Goal: Task Accomplishment & Management: Complete application form

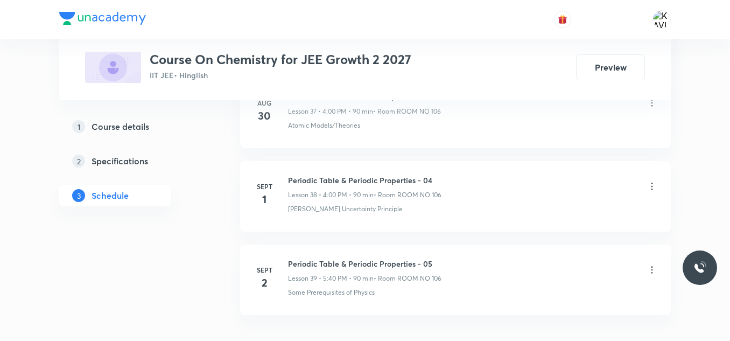
scroll to position [3778, 0]
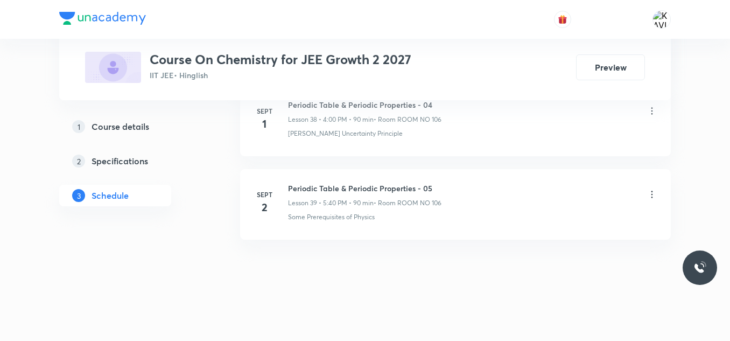
click at [389, 186] on h6 "Periodic Table & Periodic Properties - 05" at bounding box center [364, 188] width 153 height 11
copy h6 "Periodic Table & Periodic Properties - 05"
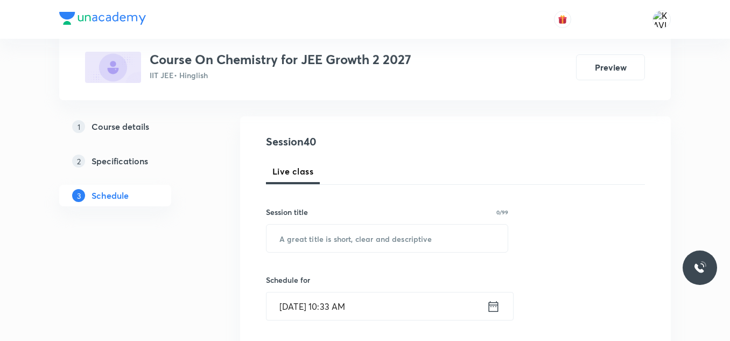
scroll to position [100, 0]
click at [333, 242] on input "text" at bounding box center [387, 236] width 241 height 27
paste input "Periodic Table & Periodic Properties - 05"
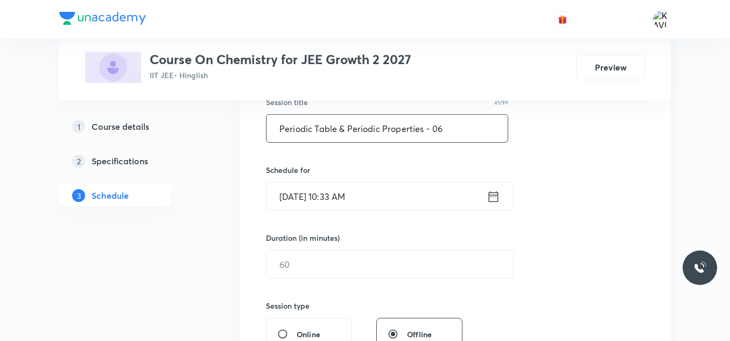
scroll to position [209, 0]
type input "Periodic Table & Periodic Properties - 06"
click at [497, 202] on icon at bounding box center [493, 195] width 13 height 15
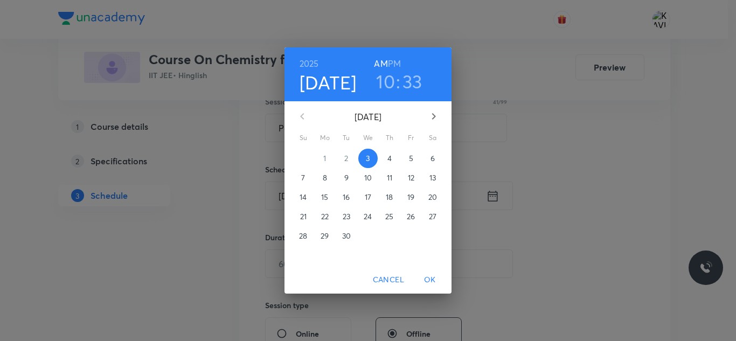
click at [395, 66] on h6 "PM" at bounding box center [394, 63] width 13 height 15
click at [387, 84] on h3 "10" at bounding box center [385, 81] width 19 height 23
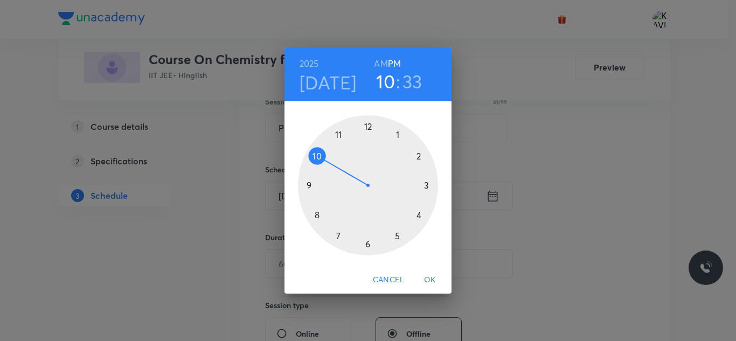
click at [368, 120] on div at bounding box center [368, 185] width 140 height 140
click at [367, 241] on div at bounding box center [368, 185] width 140 height 140
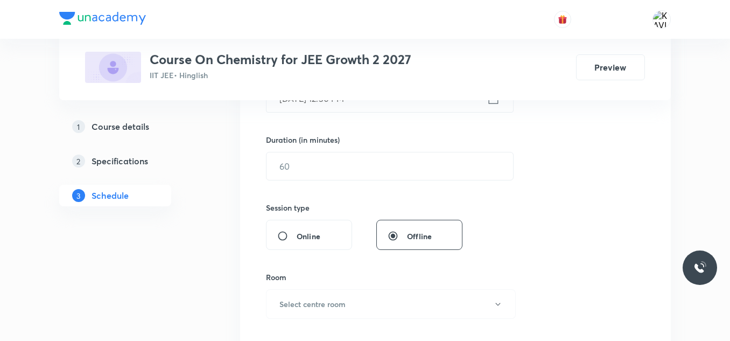
scroll to position [308, 0]
click at [326, 167] on input "text" at bounding box center [390, 165] width 247 height 27
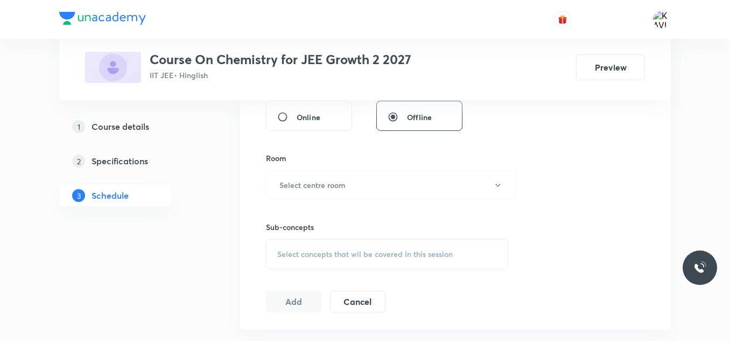
scroll to position [427, 0]
type input "90"
click at [296, 187] on h6 "Select centre room" at bounding box center [313, 183] width 66 height 11
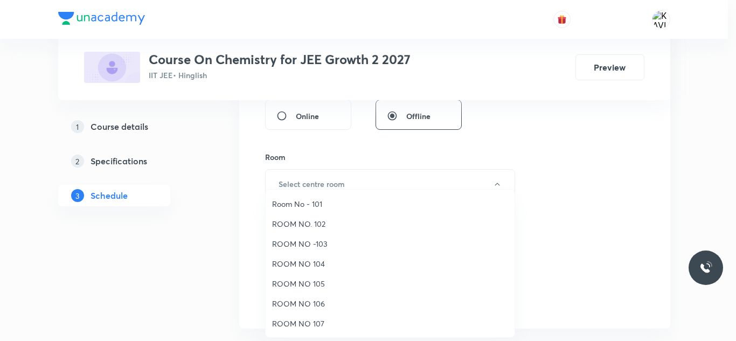
click at [305, 299] on span "ROOM NO 106" at bounding box center [390, 303] width 236 height 11
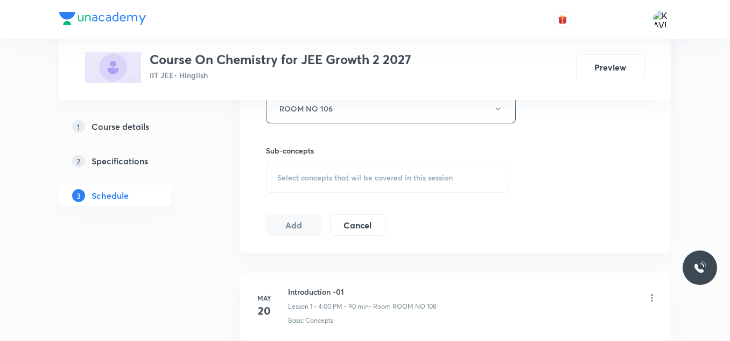
scroll to position [503, 0]
click at [327, 184] on div "Select concepts that wil be covered in this session" at bounding box center [387, 177] width 242 height 30
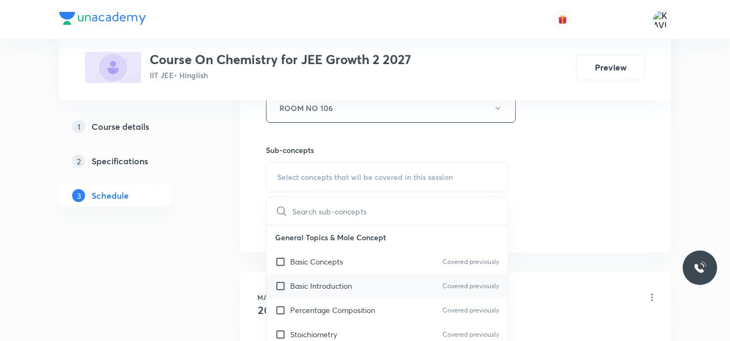
drag, startPoint x: 344, startPoint y: 280, endPoint x: 322, endPoint y: 283, distance: 22.2
click at [322, 283] on p "Basic Introduction" at bounding box center [321, 285] width 62 height 11
checkbox input "true"
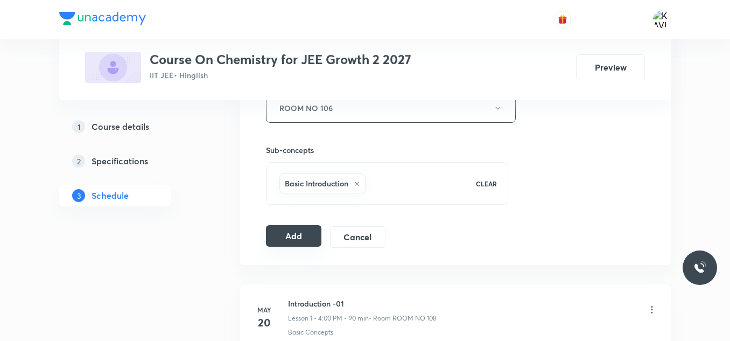
click at [286, 244] on button "Add" at bounding box center [293, 236] width 55 height 22
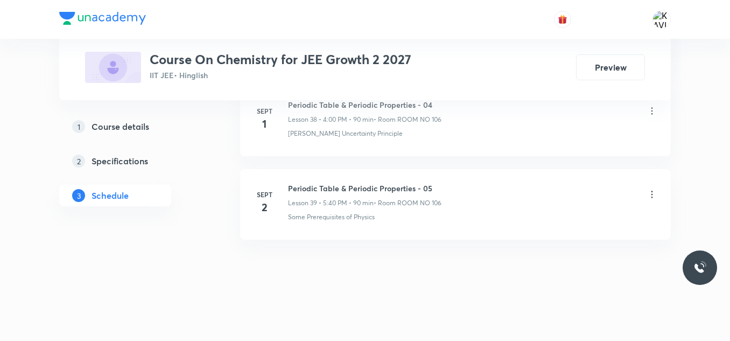
scroll to position [3366, 0]
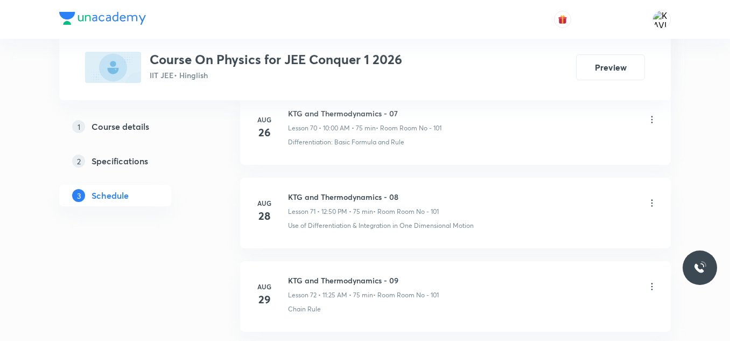
scroll to position [6783, 0]
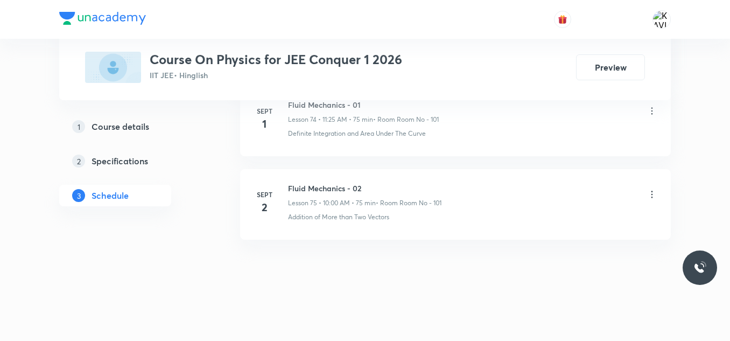
click at [327, 191] on h6 "Fluid Mechanics - 02" at bounding box center [364, 188] width 153 height 11
copy h6 "Fluid Mechanics - 02"
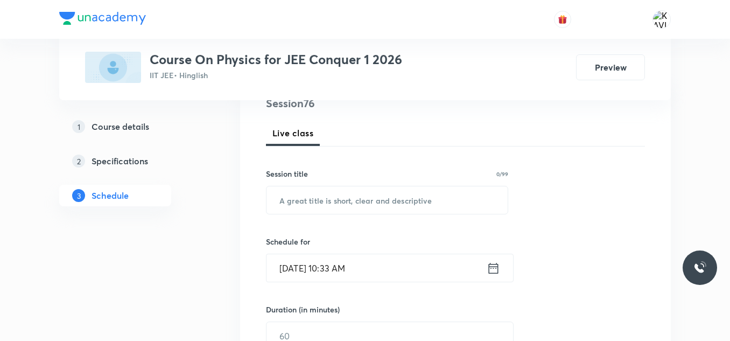
scroll to position [137, 0]
click at [371, 191] on input "text" at bounding box center [387, 200] width 241 height 27
paste input "Fluid Mechanics - 02"
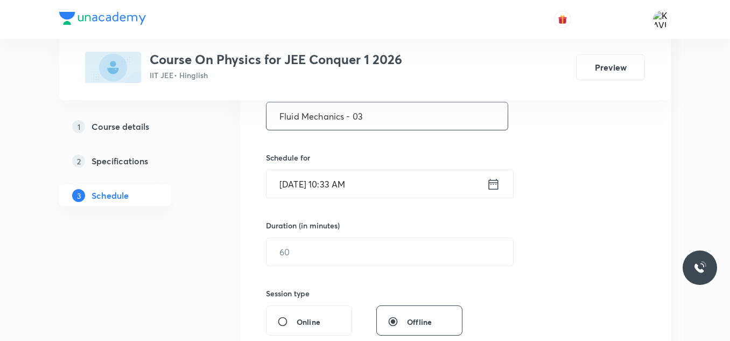
scroll to position [228, 0]
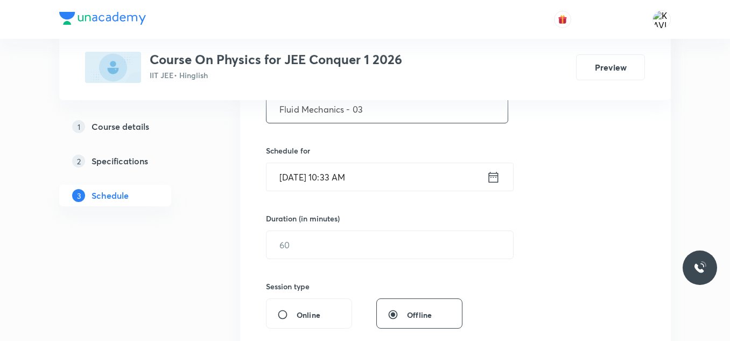
type input "Fluid Mechanics - 03"
click at [499, 177] on icon at bounding box center [493, 177] width 13 height 15
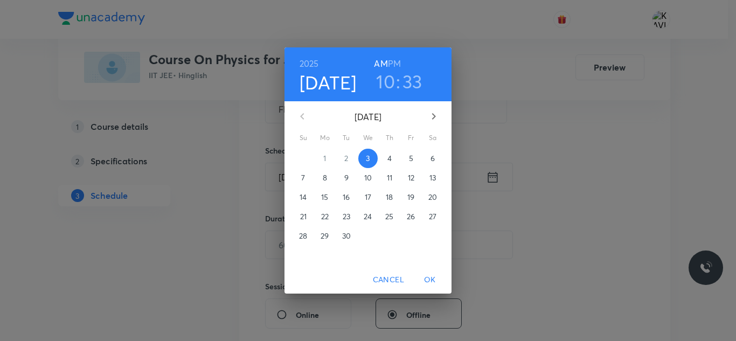
click at [386, 81] on h3 "10" at bounding box center [385, 81] width 19 height 23
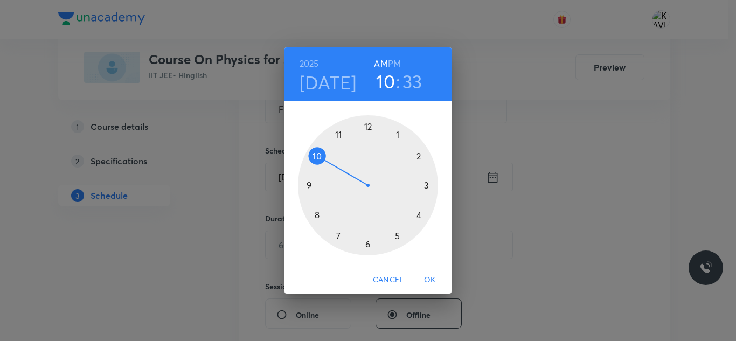
click at [335, 131] on div at bounding box center [368, 185] width 140 height 140
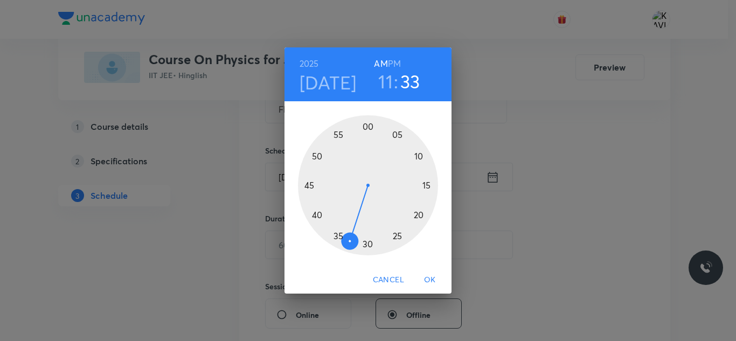
click at [367, 126] on div at bounding box center [368, 185] width 140 height 140
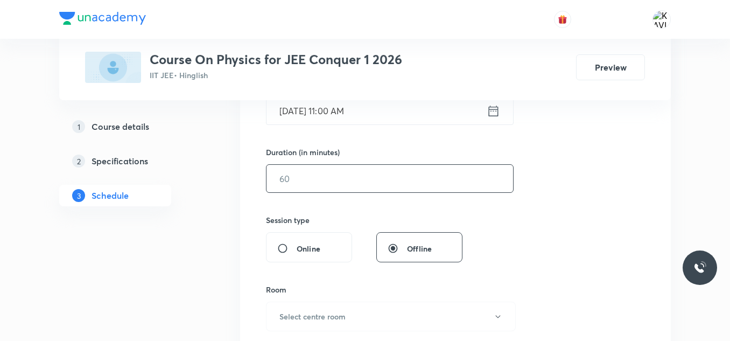
scroll to position [295, 0]
click at [327, 185] on input "text" at bounding box center [390, 177] width 247 height 27
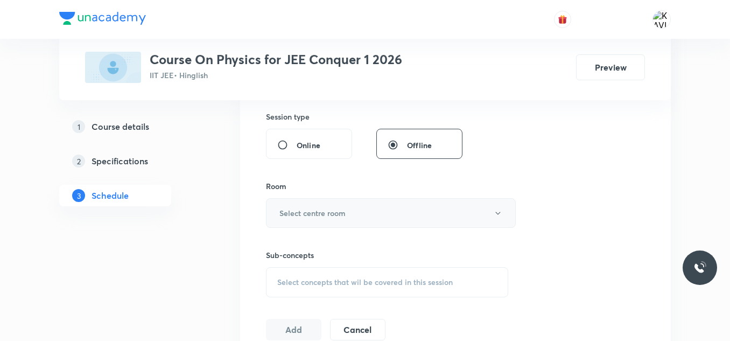
type input "180"
click at [347, 209] on button "Select centre room" at bounding box center [391, 213] width 250 height 30
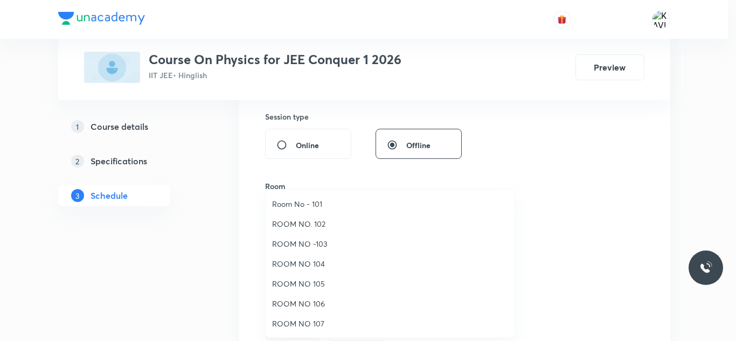
click at [331, 207] on span "Room No - 101" at bounding box center [390, 203] width 236 height 11
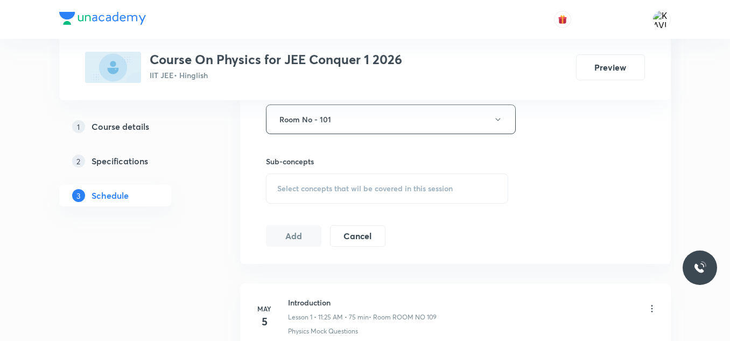
scroll to position [492, 0]
click at [332, 187] on span "Select concepts that wil be covered in this session" at bounding box center [365, 188] width 176 height 9
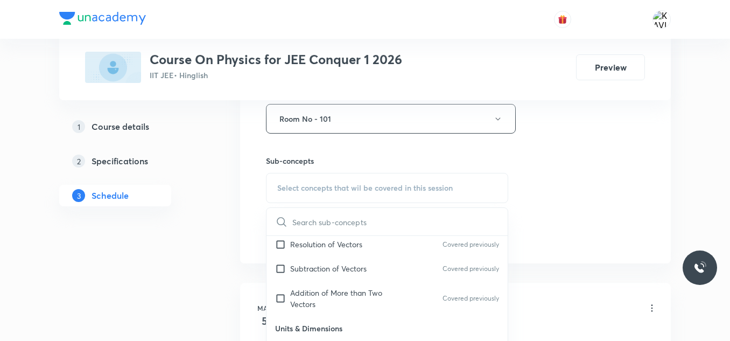
scroll to position [845, 0]
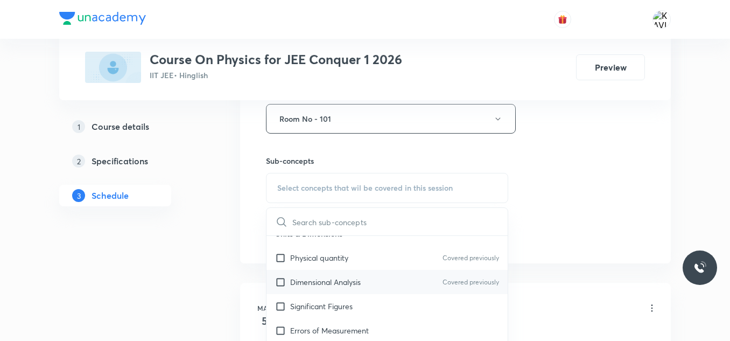
click at [327, 282] on p "Dimensional Analysis" at bounding box center [325, 281] width 71 height 11
checkbox input "true"
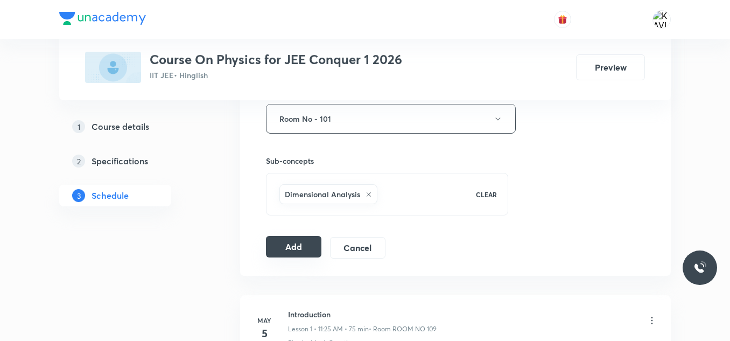
click at [299, 255] on button "Add" at bounding box center [293, 247] width 55 height 22
